Goal: Information Seeking & Learning: Find specific page/section

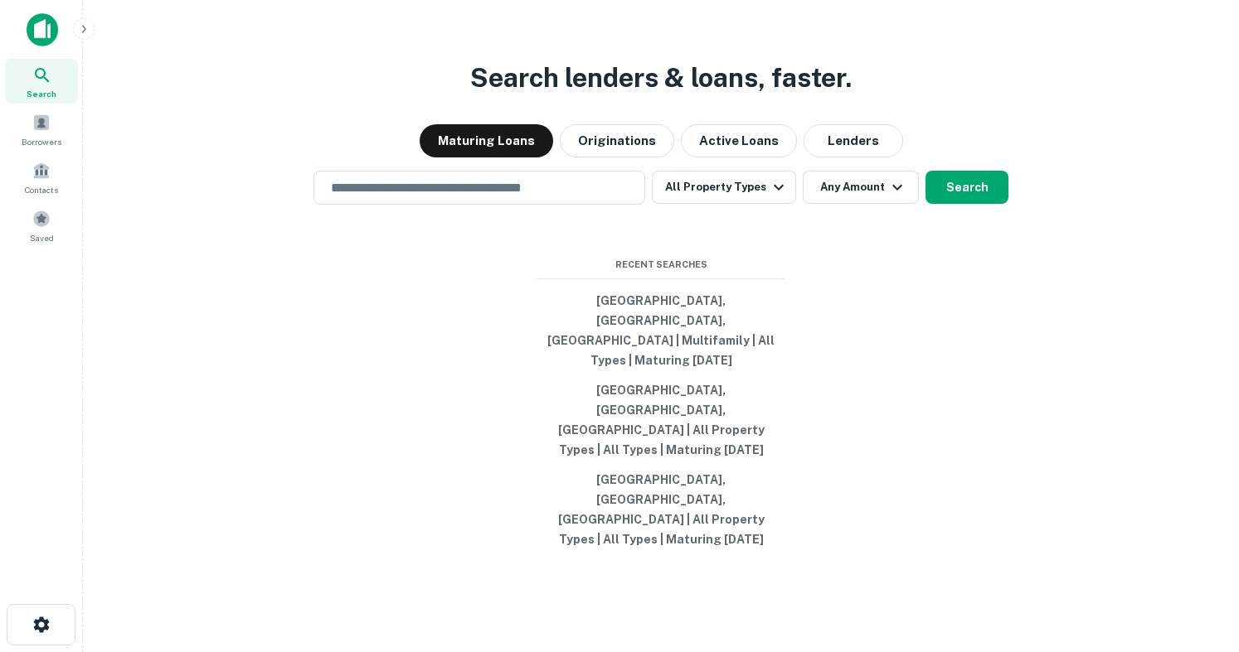
click at [498, 197] on input "text" at bounding box center [479, 187] width 317 height 19
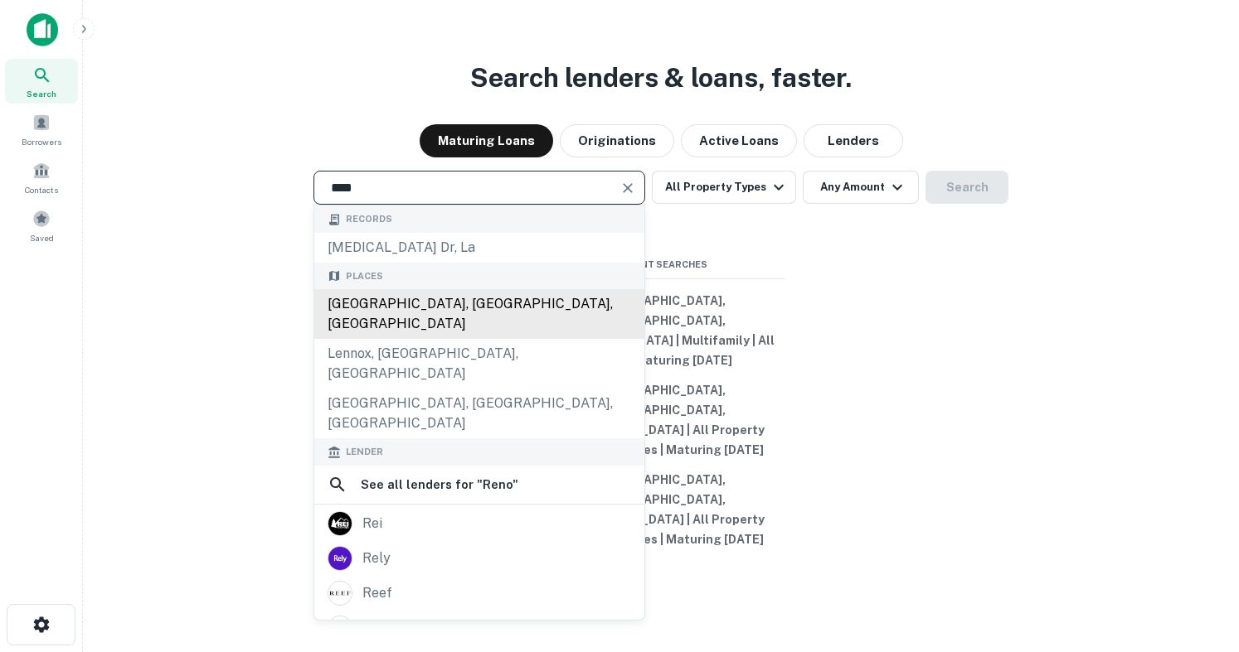
click at [478, 339] on div "Reno, NV, USA" at bounding box center [479, 314] width 330 height 50
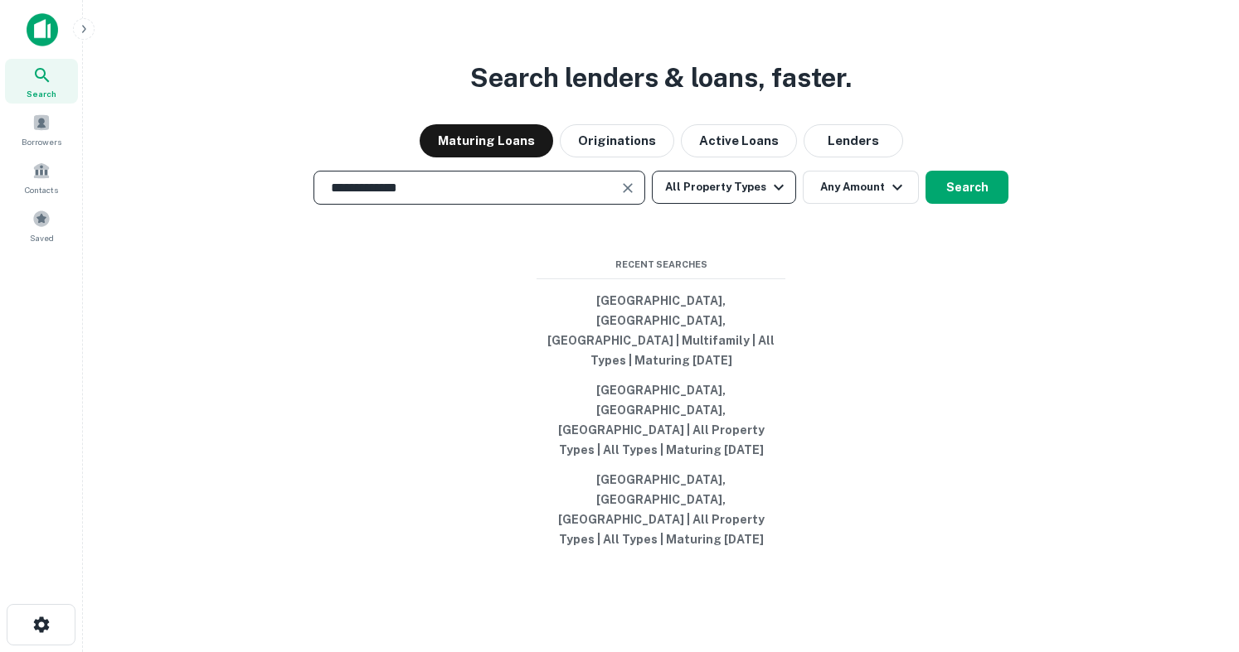
type input "**********"
click at [737, 204] on button "All Property Types" at bounding box center [724, 187] width 144 height 33
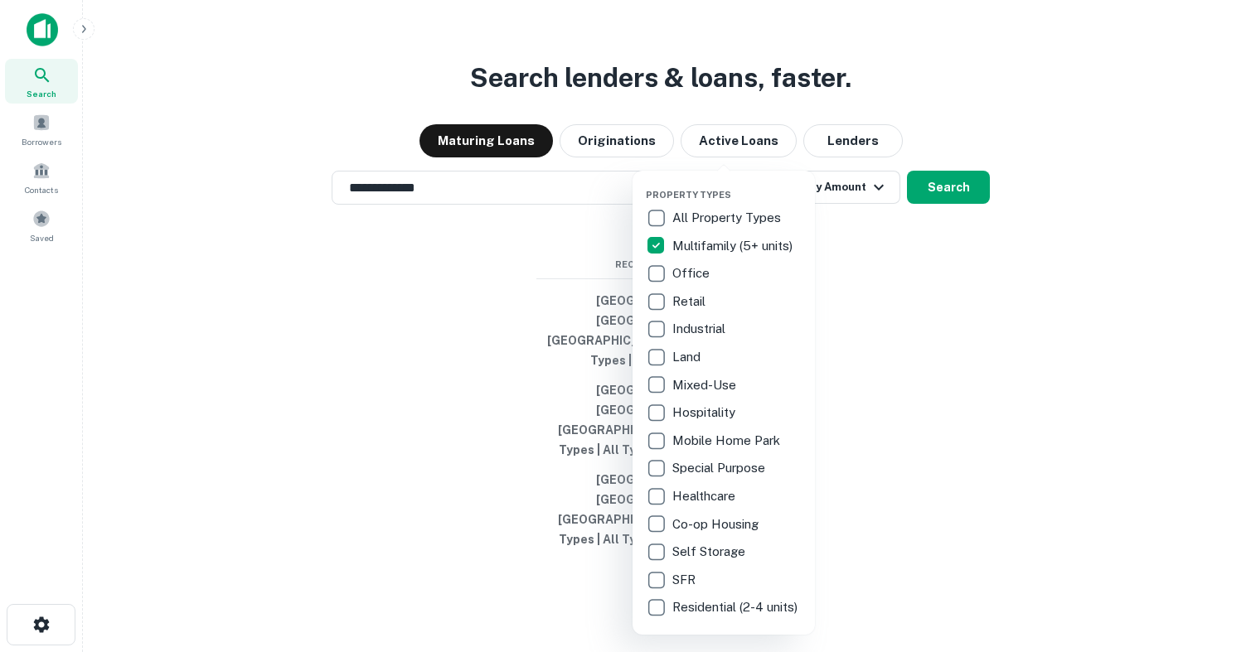
click at [958, 254] on div at bounding box center [625, 326] width 1251 height 652
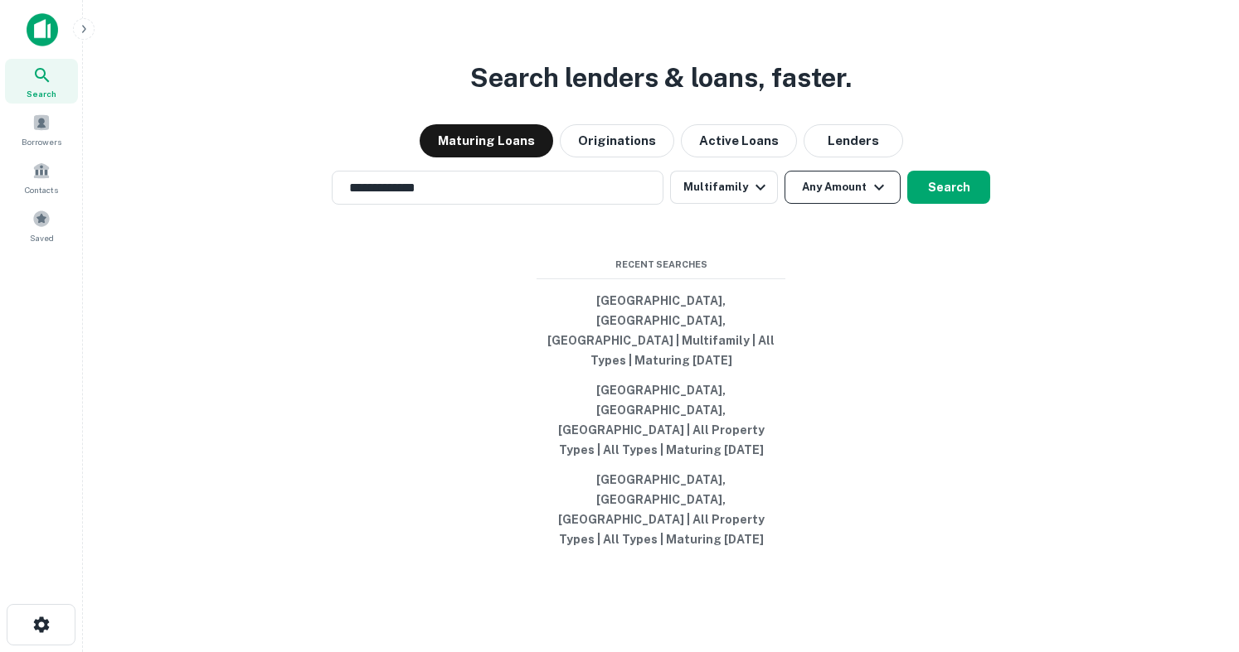
click at [837, 204] on button "Any Amount" at bounding box center [842, 187] width 116 height 33
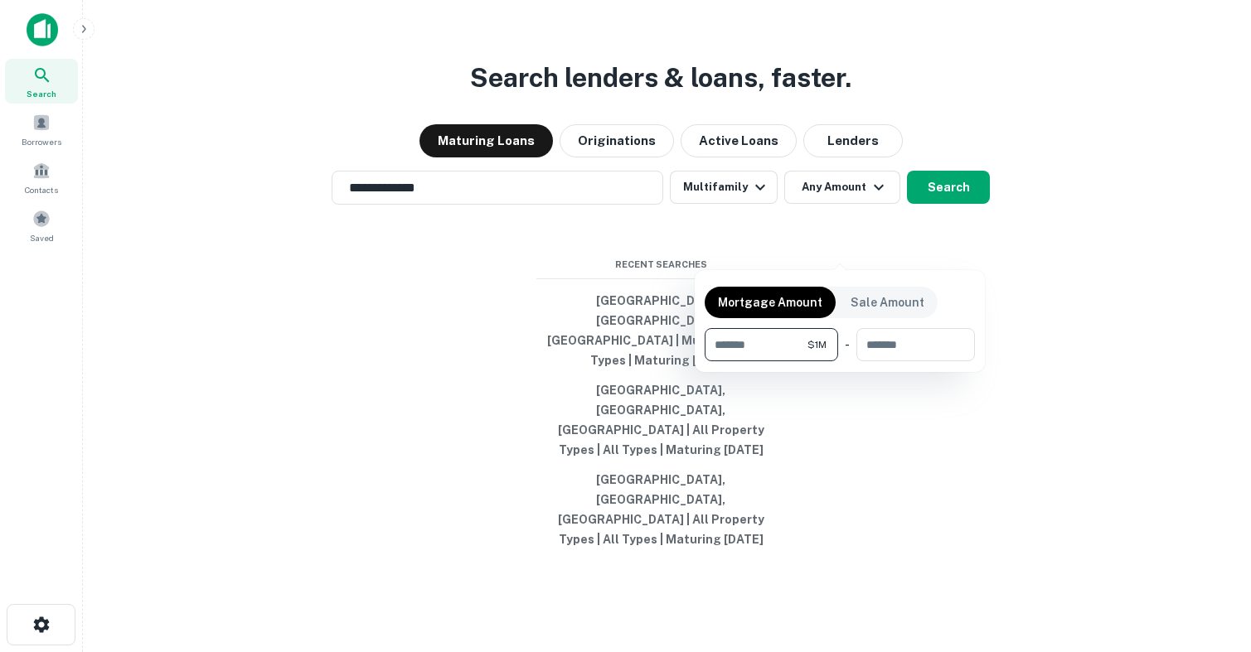
type input "*******"
click at [943, 232] on div at bounding box center [625, 326] width 1251 height 652
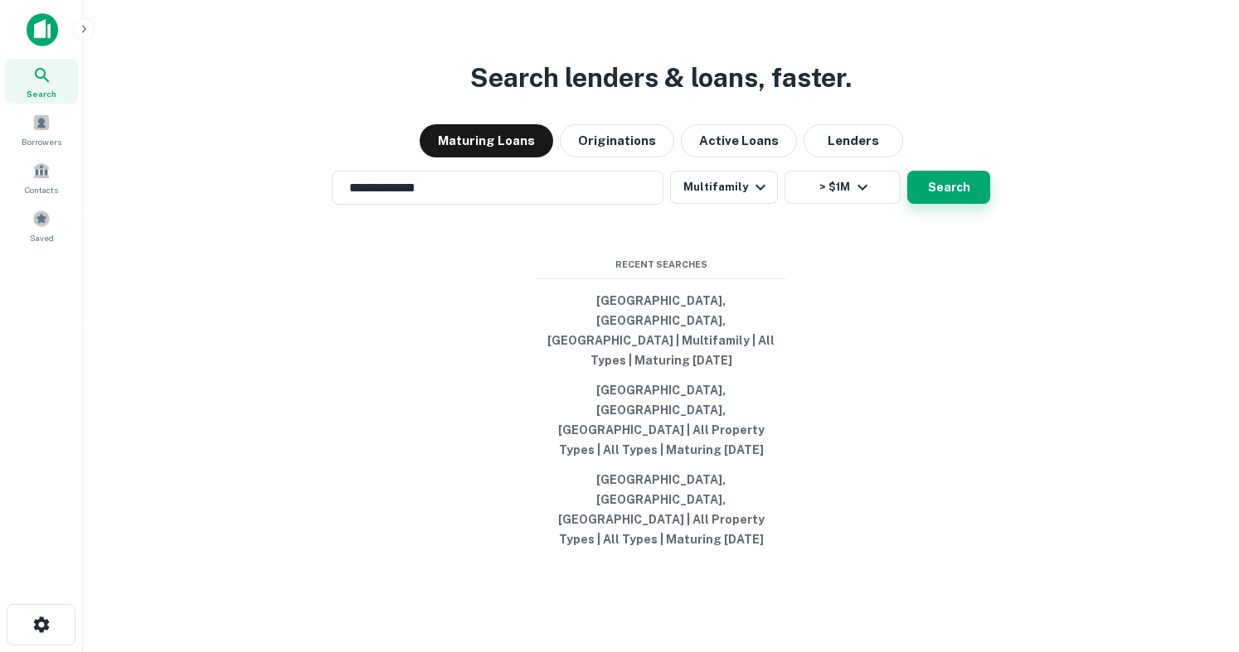
click at [943, 204] on button "Search" at bounding box center [948, 187] width 83 height 33
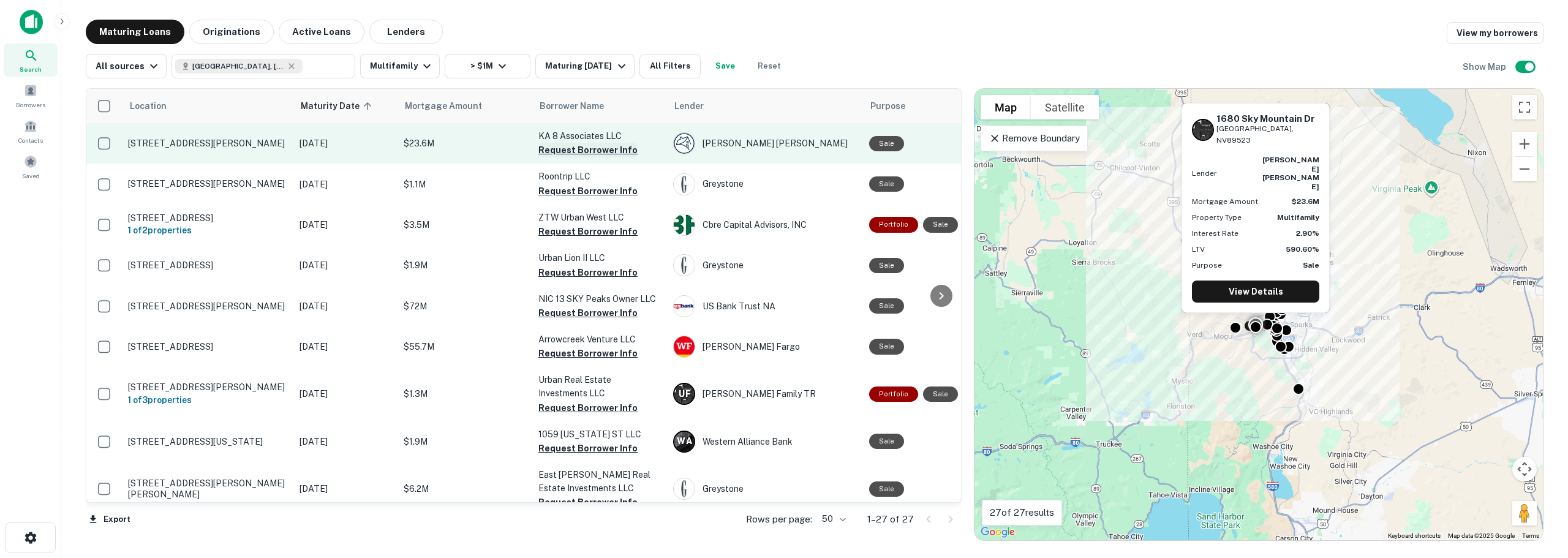
click at [578, 154] on button "Request Borrower Info" at bounding box center [588, 150] width 99 height 15
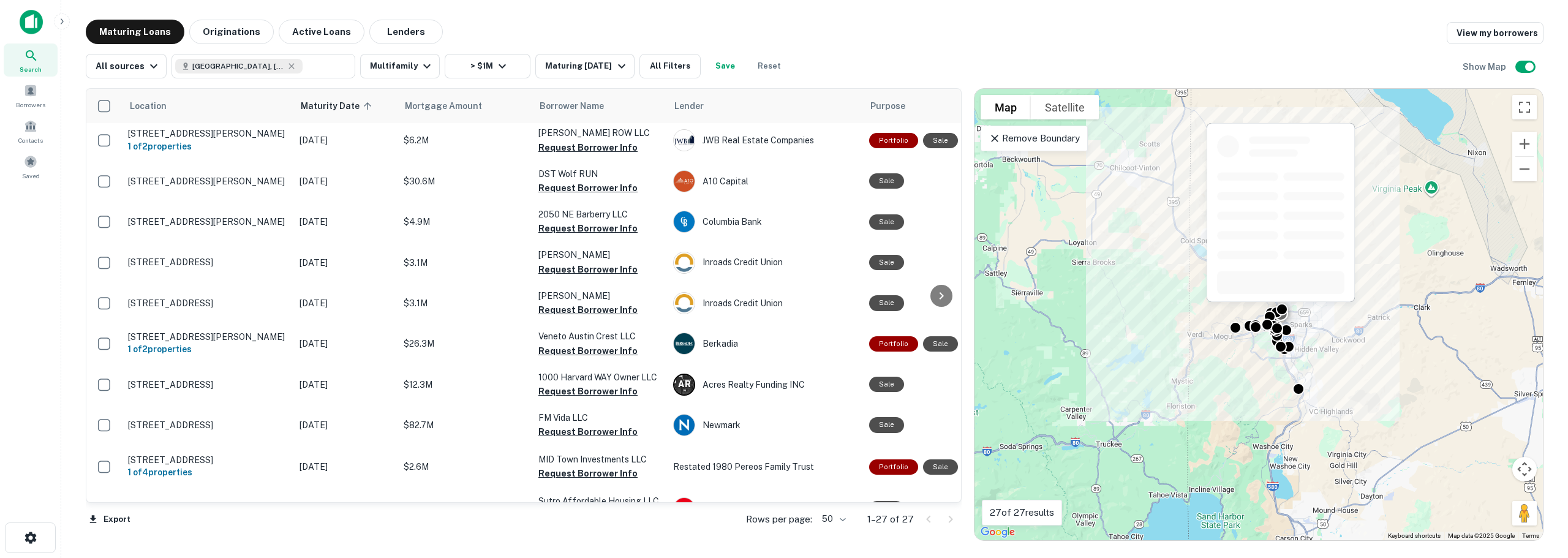
scroll to position [784, 0]
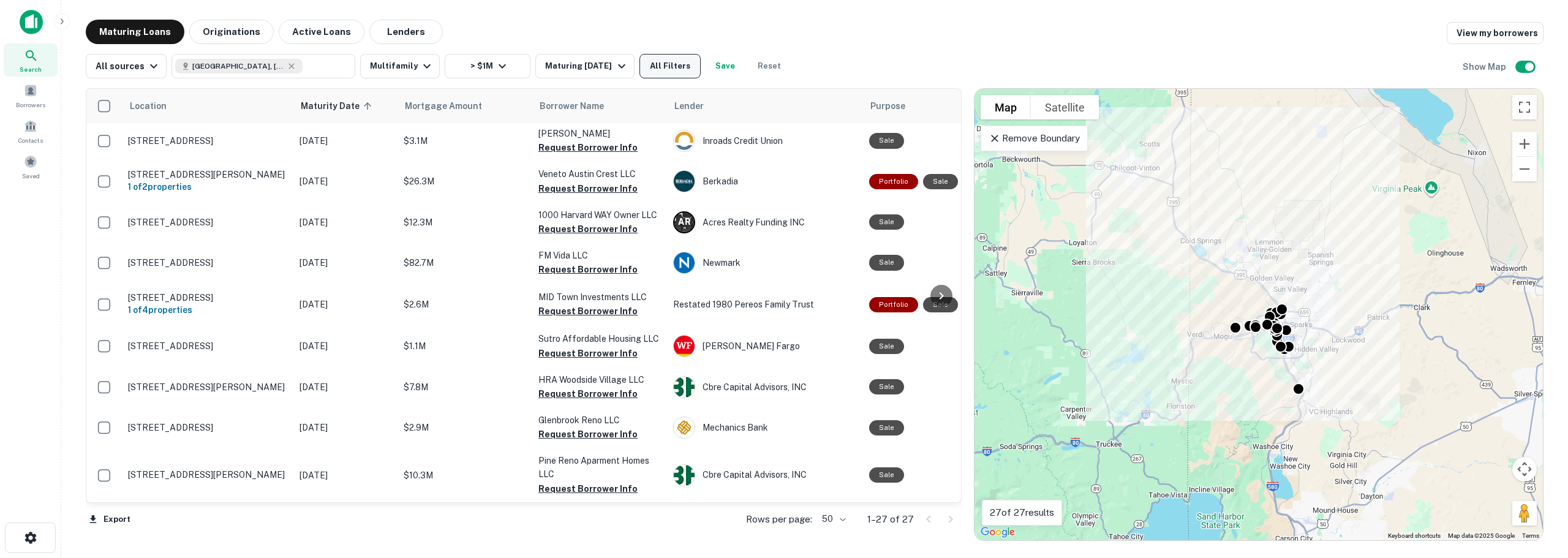
click at [657, 72] on button "All Filters" at bounding box center [669, 66] width 61 height 24
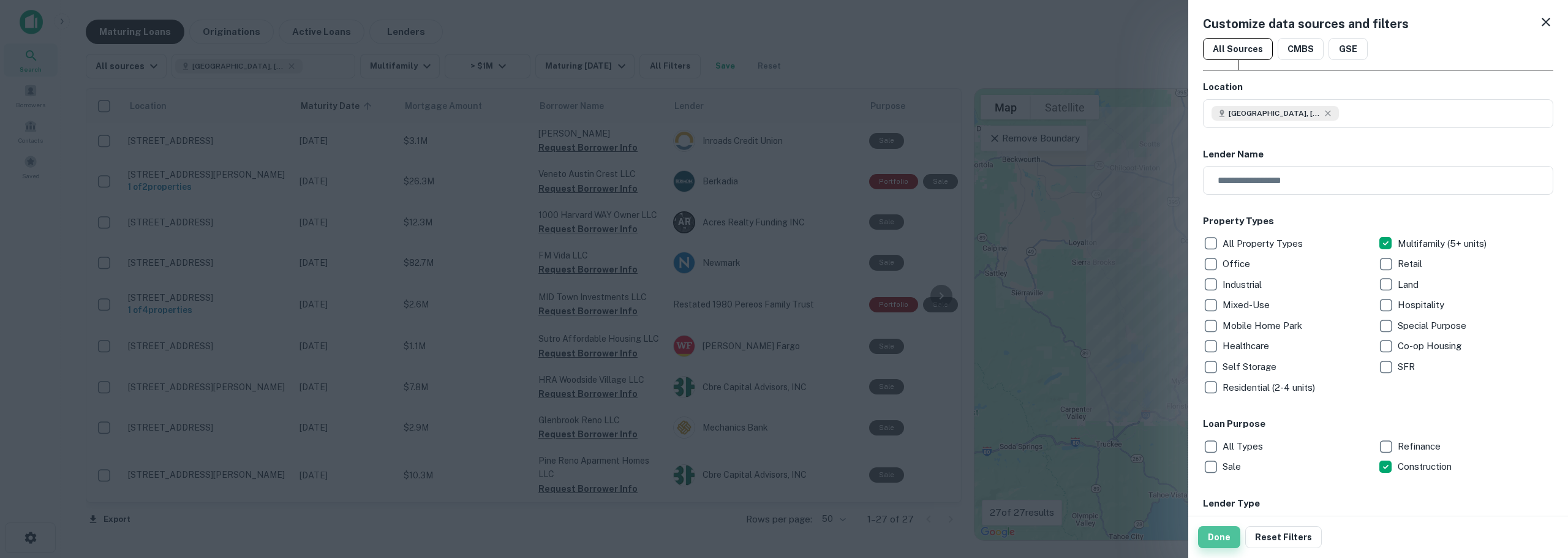
click at [915, 482] on button "Done" at bounding box center [1219, 537] width 42 height 22
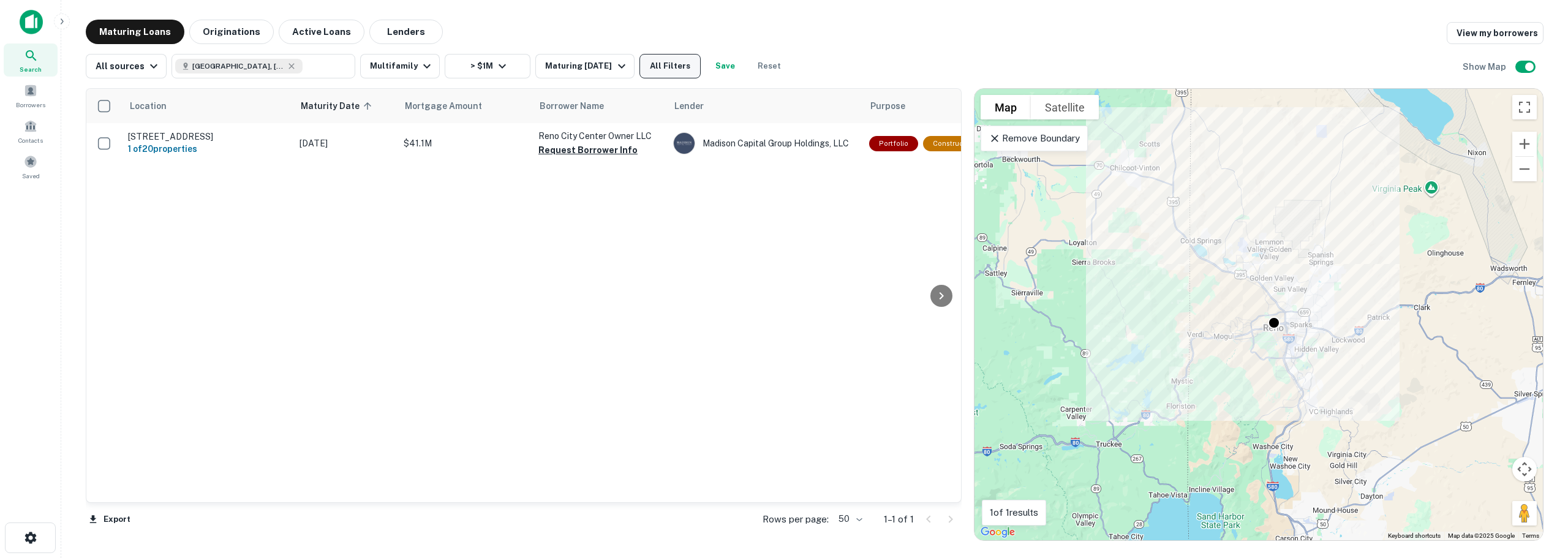
click at [673, 67] on button "All Filters" at bounding box center [669, 66] width 61 height 24
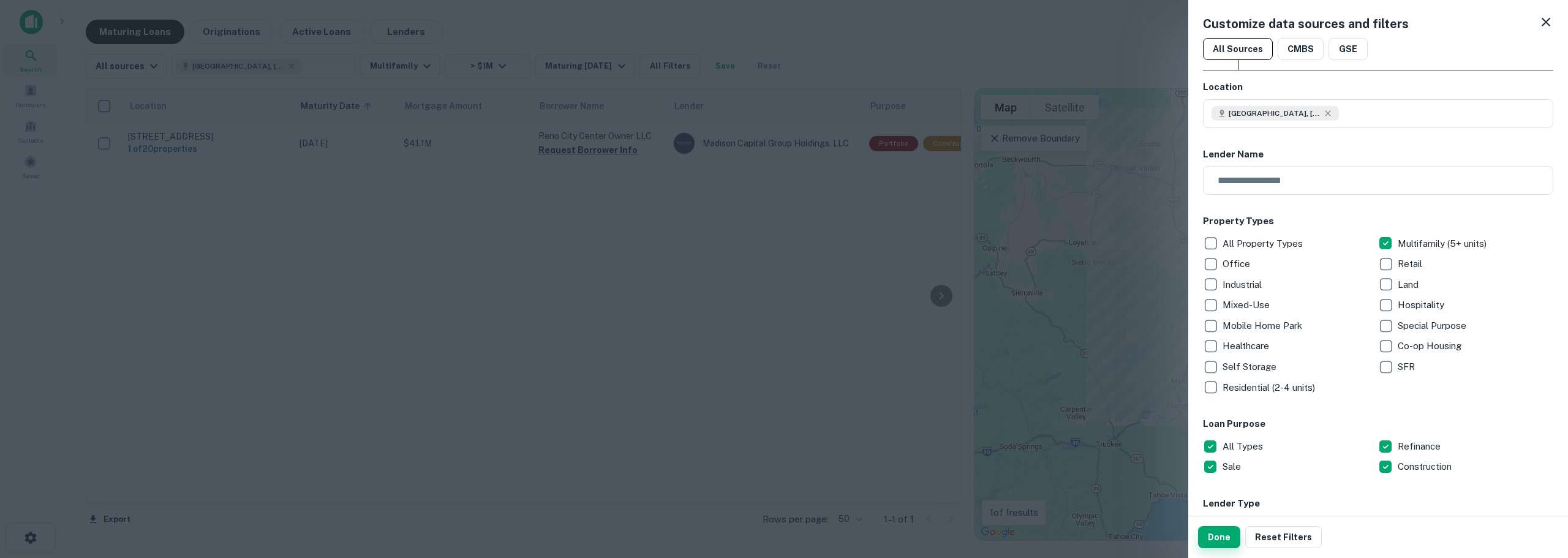
click at [915, 482] on button "Done" at bounding box center [1219, 537] width 42 height 22
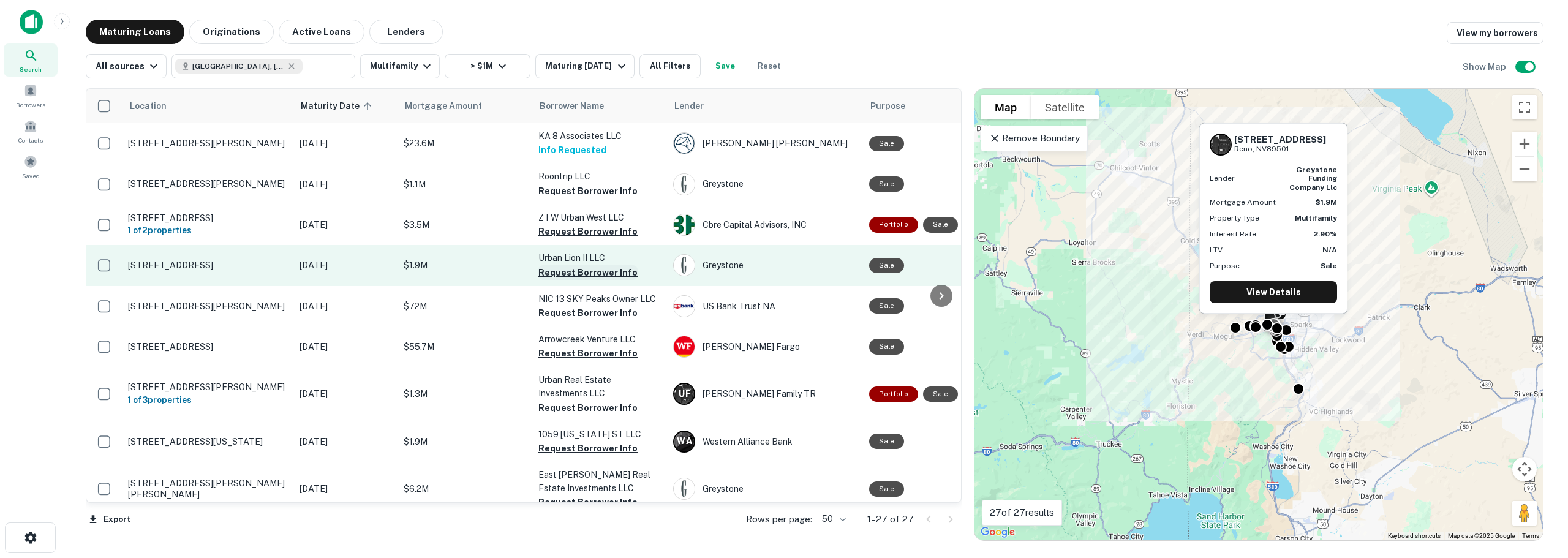
click at [545, 273] on button "Request Borrower Info" at bounding box center [588, 273] width 99 height 15
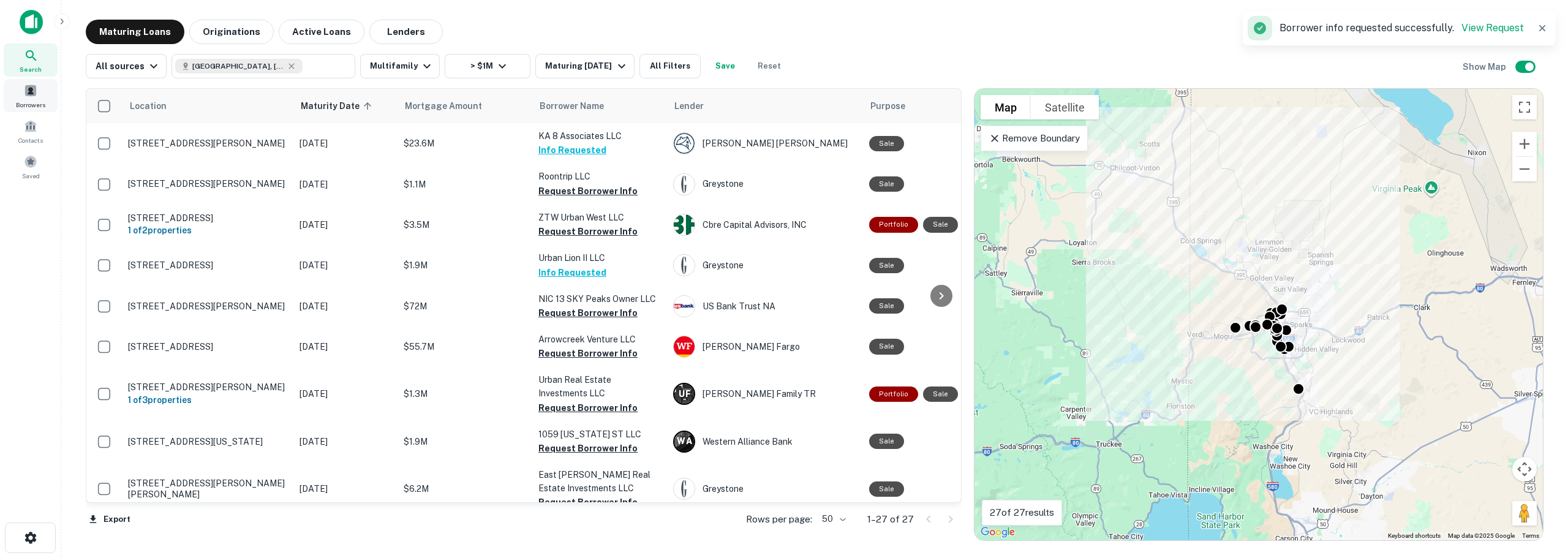
click at [27, 101] on span "Borrowers" at bounding box center [31, 104] width 30 height 10
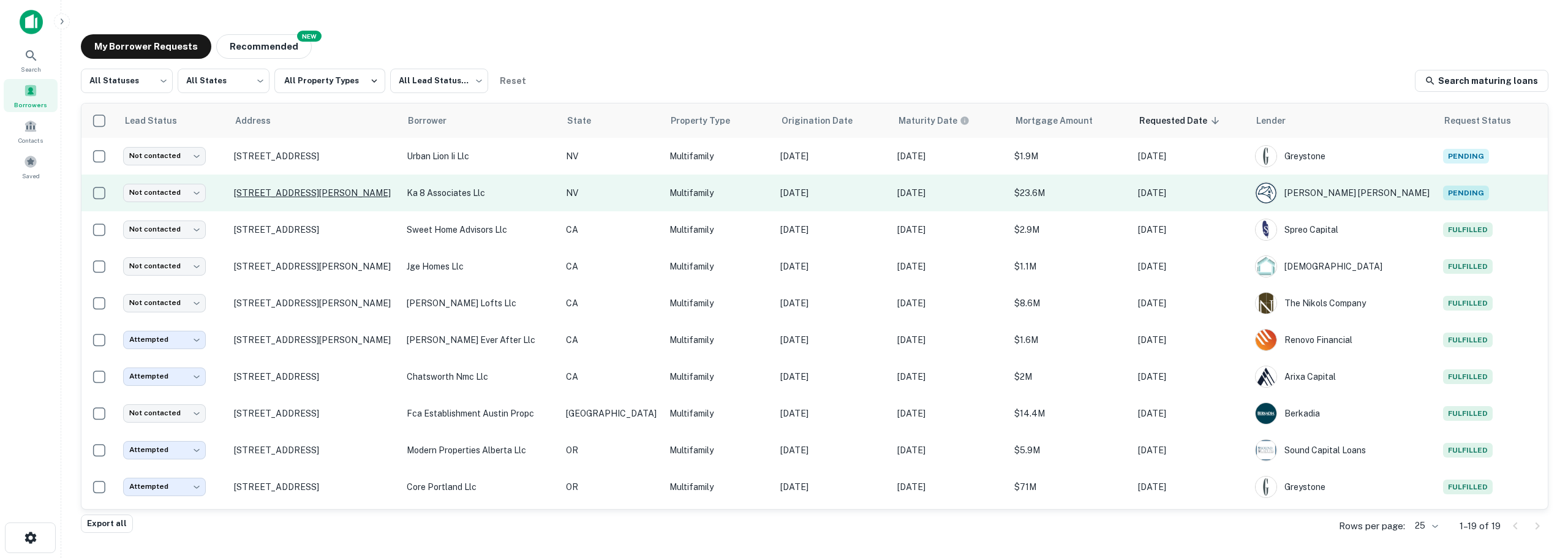
click at [303, 188] on p "[STREET_ADDRESS][PERSON_NAME]" at bounding box center [314, 193] width 160 height 11
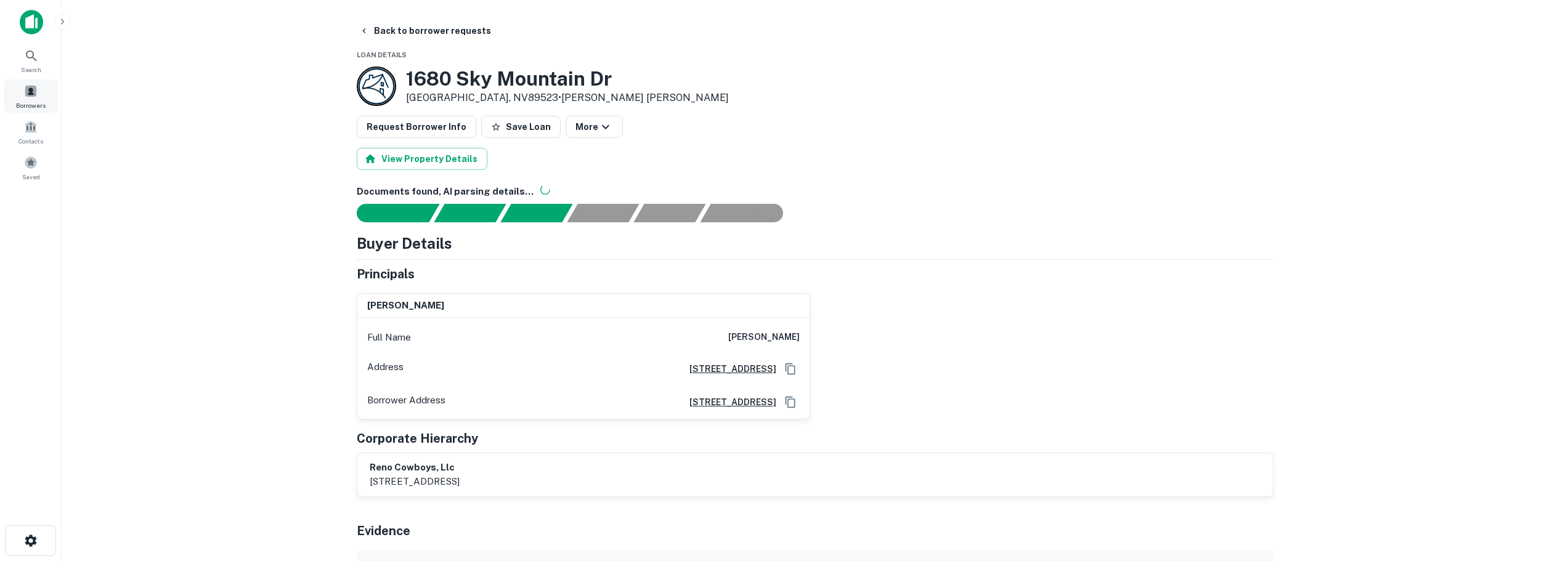
click at [33, 100] on div "Borrowers" at bounding box center [30, 96] width 54 height 33
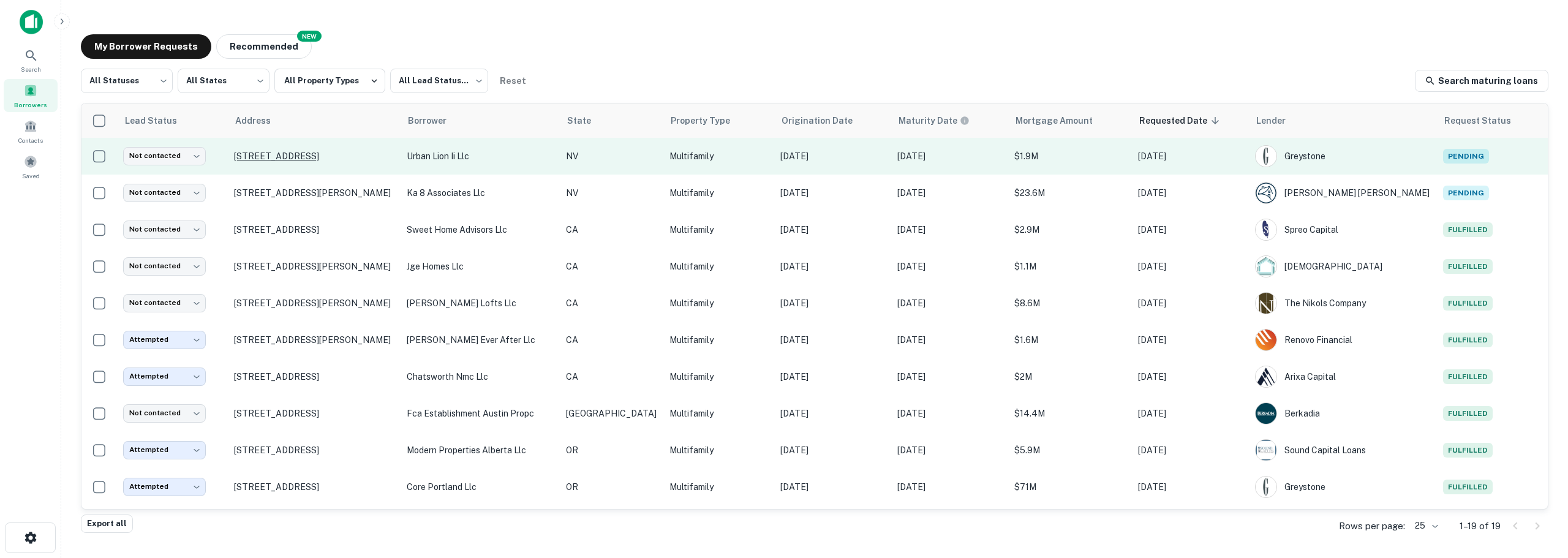
click at [320, 160] on p "[STREET_ADDRESS]" at bounding box center [314, 156] width 160 height 11
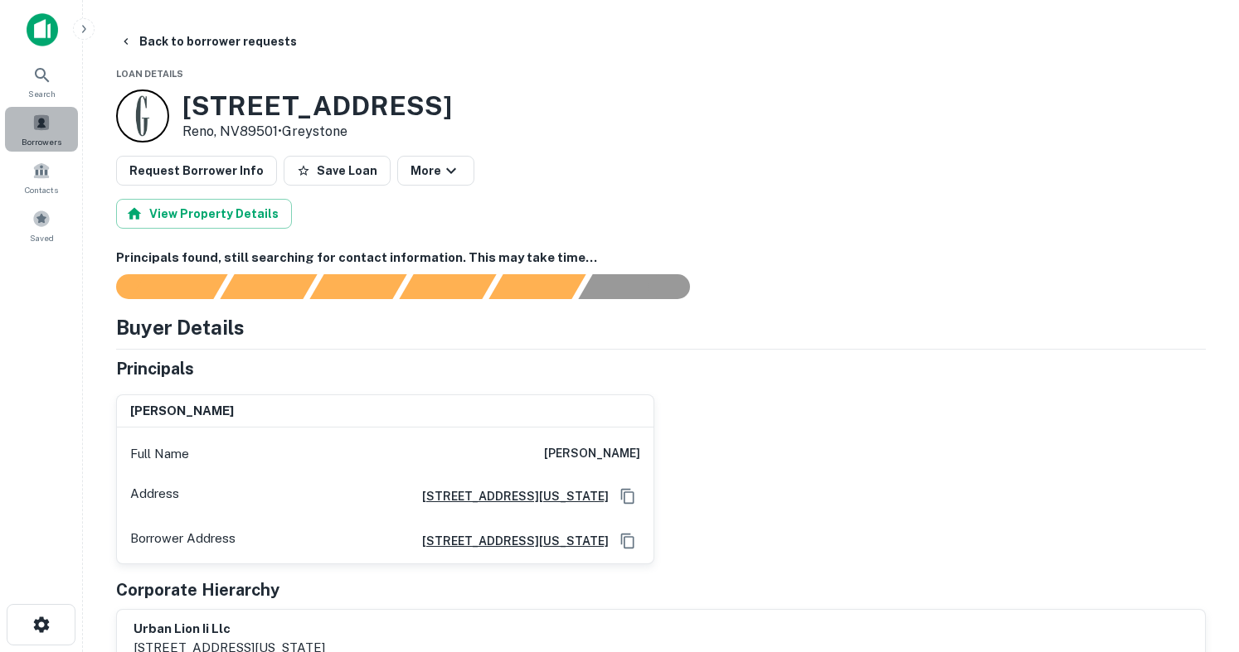
click at [46, 137] on span "Borrowers" at bounding box center [42, 141] width 40 height 13
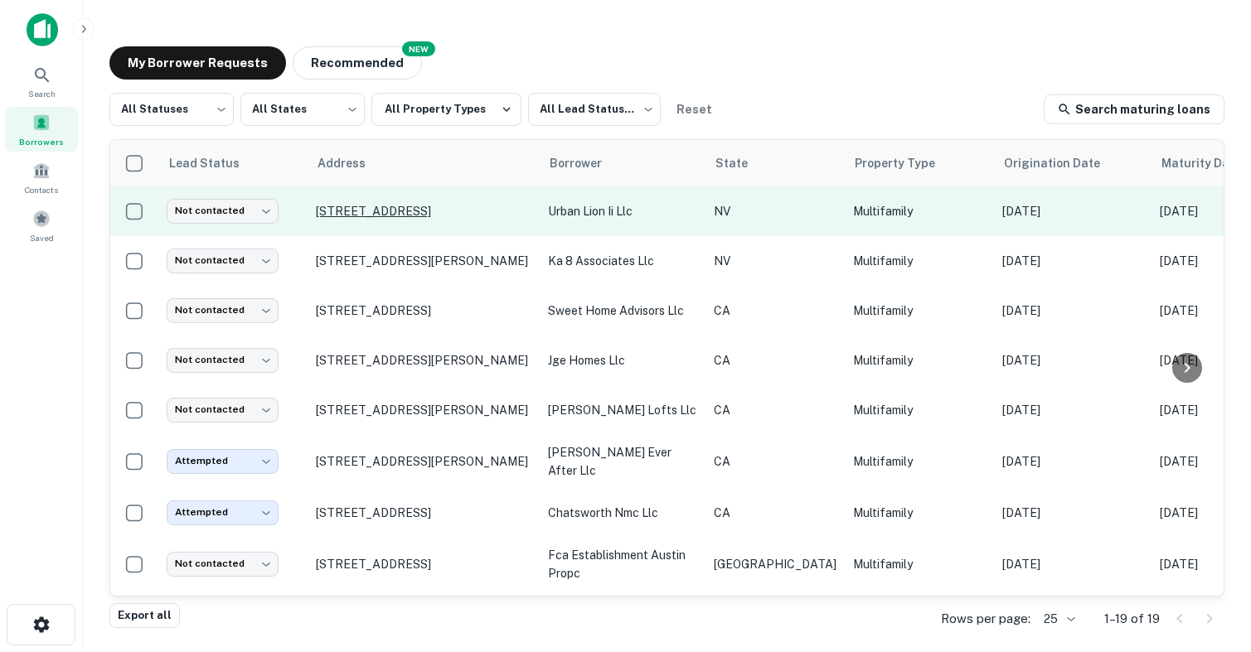
click at [443, 214] on p "[STREET_ADDRESS]" at bounding box center [424, 211] width 216 height 15
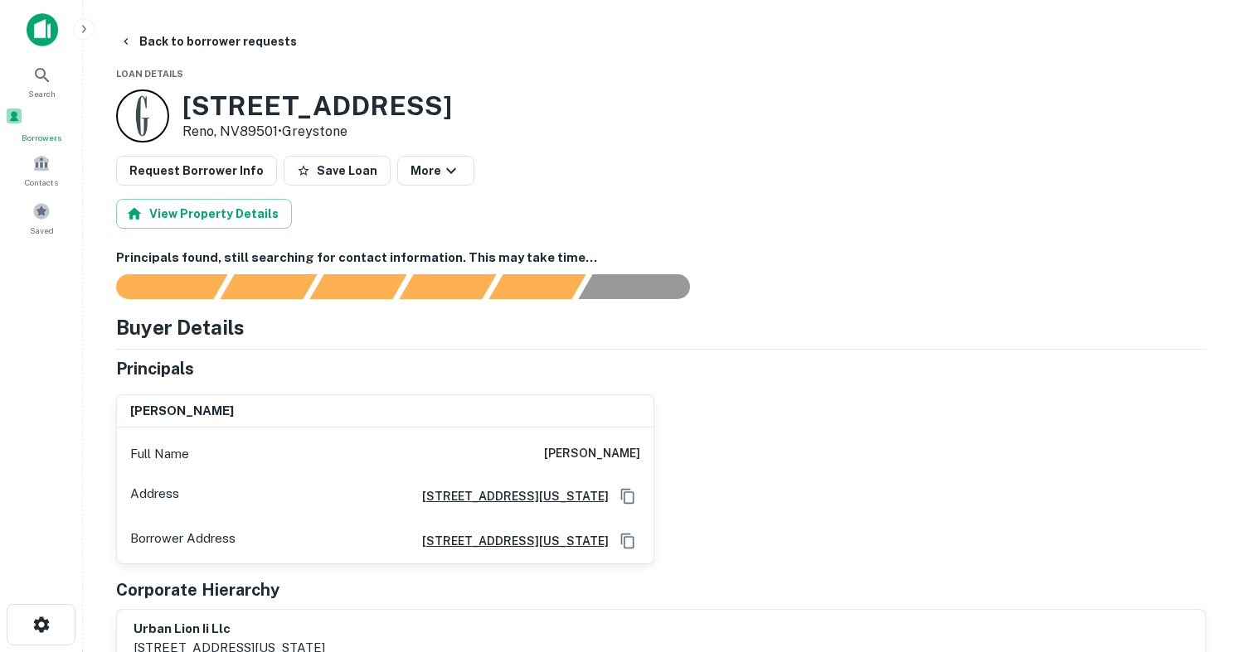
click at [23, 125] on span at bounding box center [14, 116] width 18 height 18
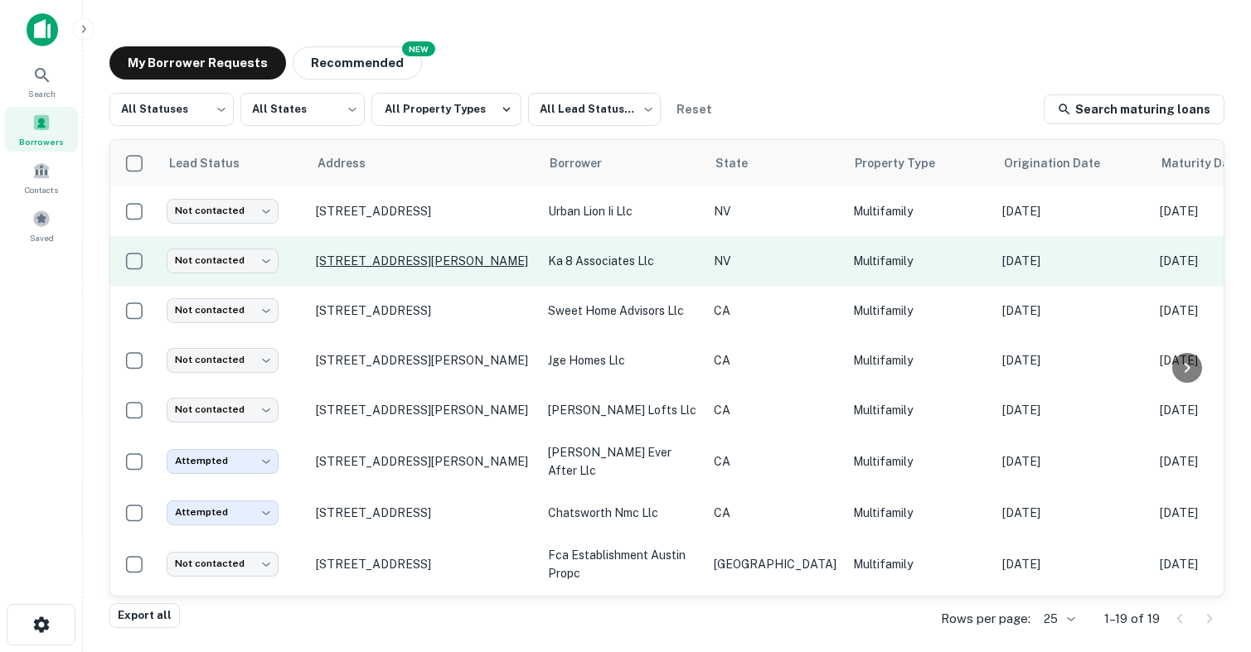
click at [450, 255] on p "[STREET_ADDRESS][PERSON_NAME]" at bounding box center [424, 261] width 216 height 15
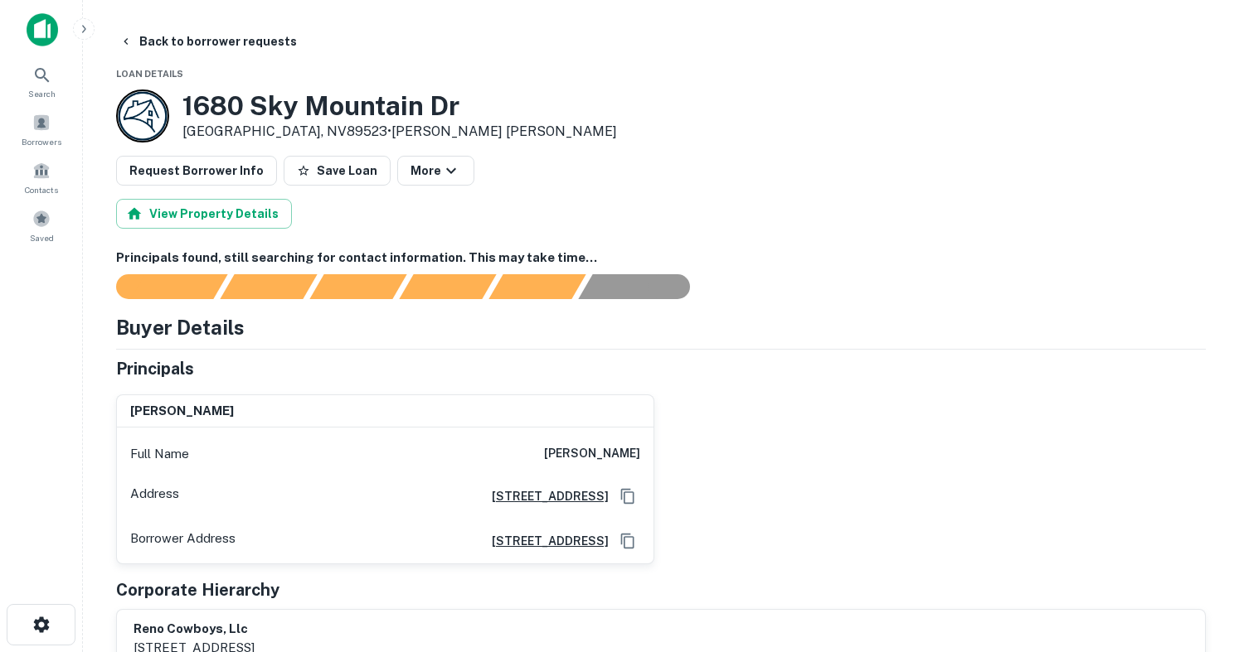
click at [912, 116] on div "[STREET_ADDRESS][PERSON_NAME] • [PERSON_NAME] [PERSON_NAME]" at bounding box center [660, 116] width 1089 height 53
click at [53, 24] on img at bounding box center [43, 29] width 32 height 33
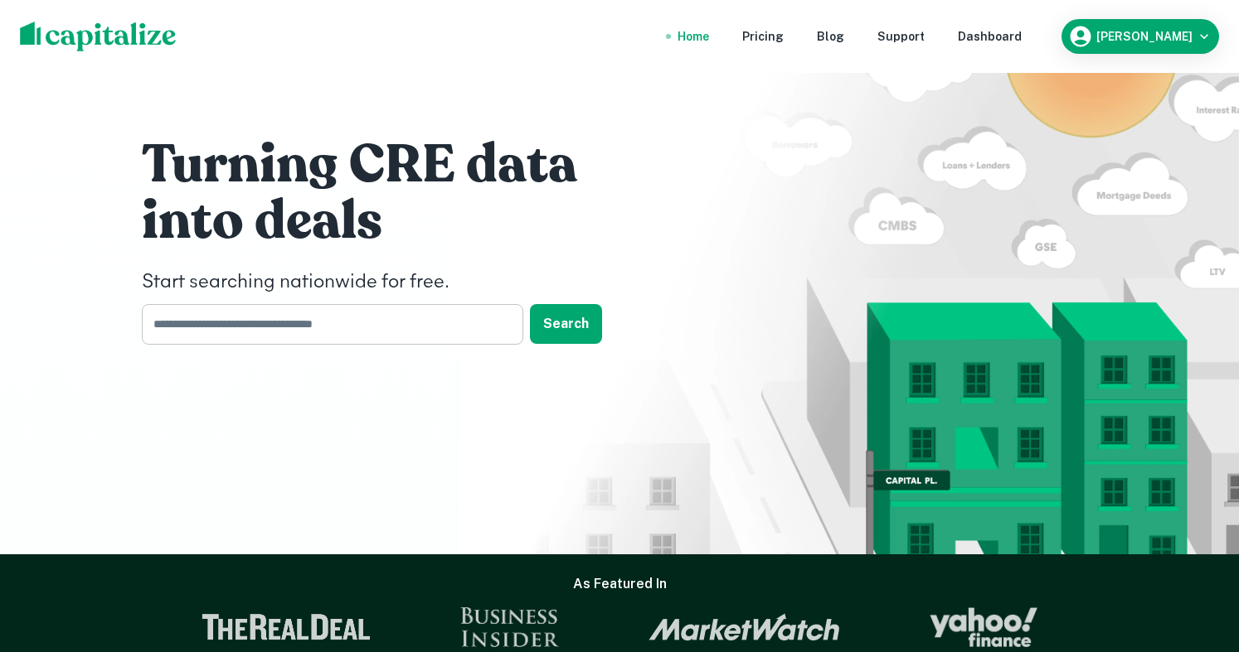
click at [237, 316] on input "text" at bounding box center [327, 324] width 370 height 41
